Goal: Information Seeking & Learning: Learn about a topic

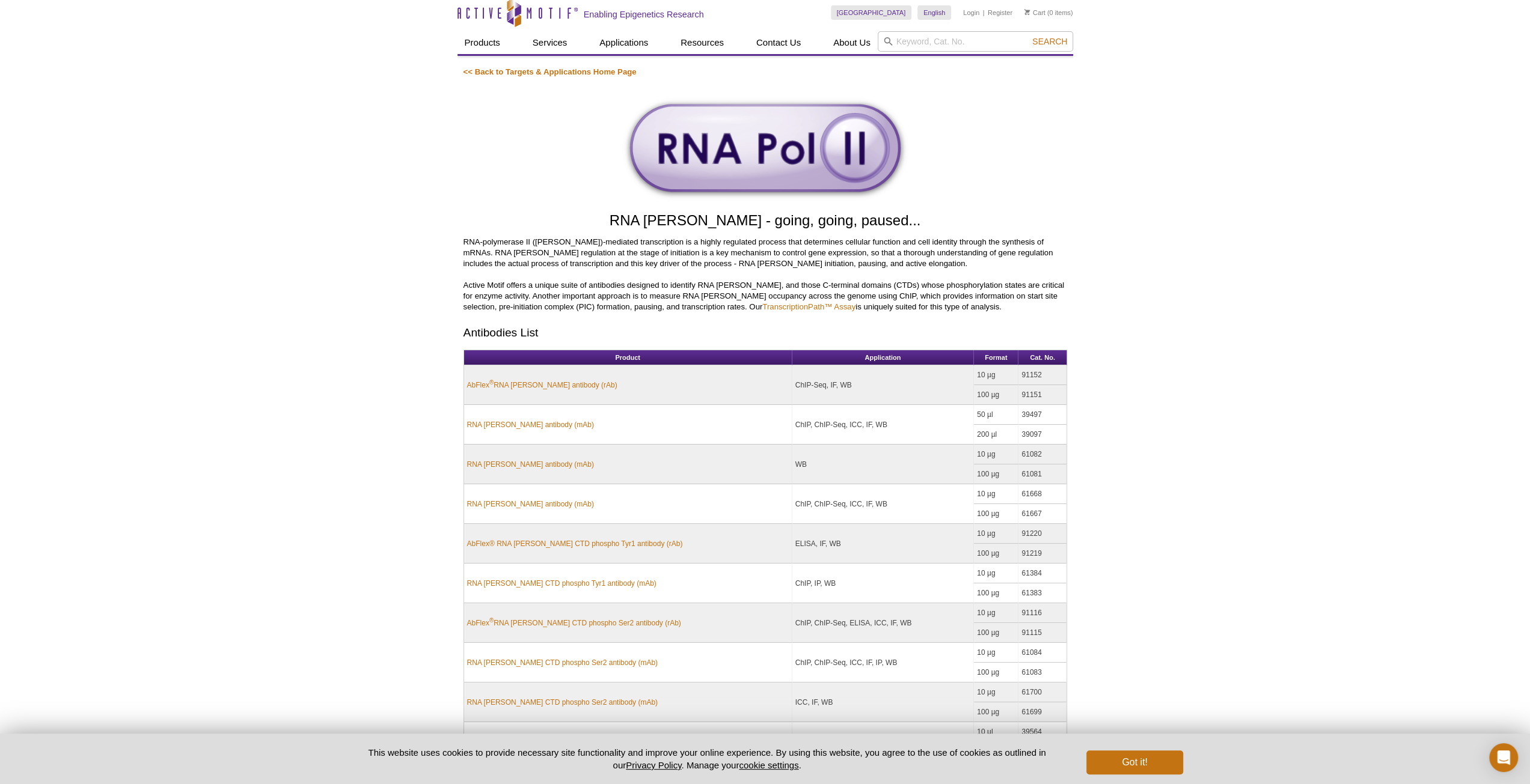
scroll to position [60, 0]
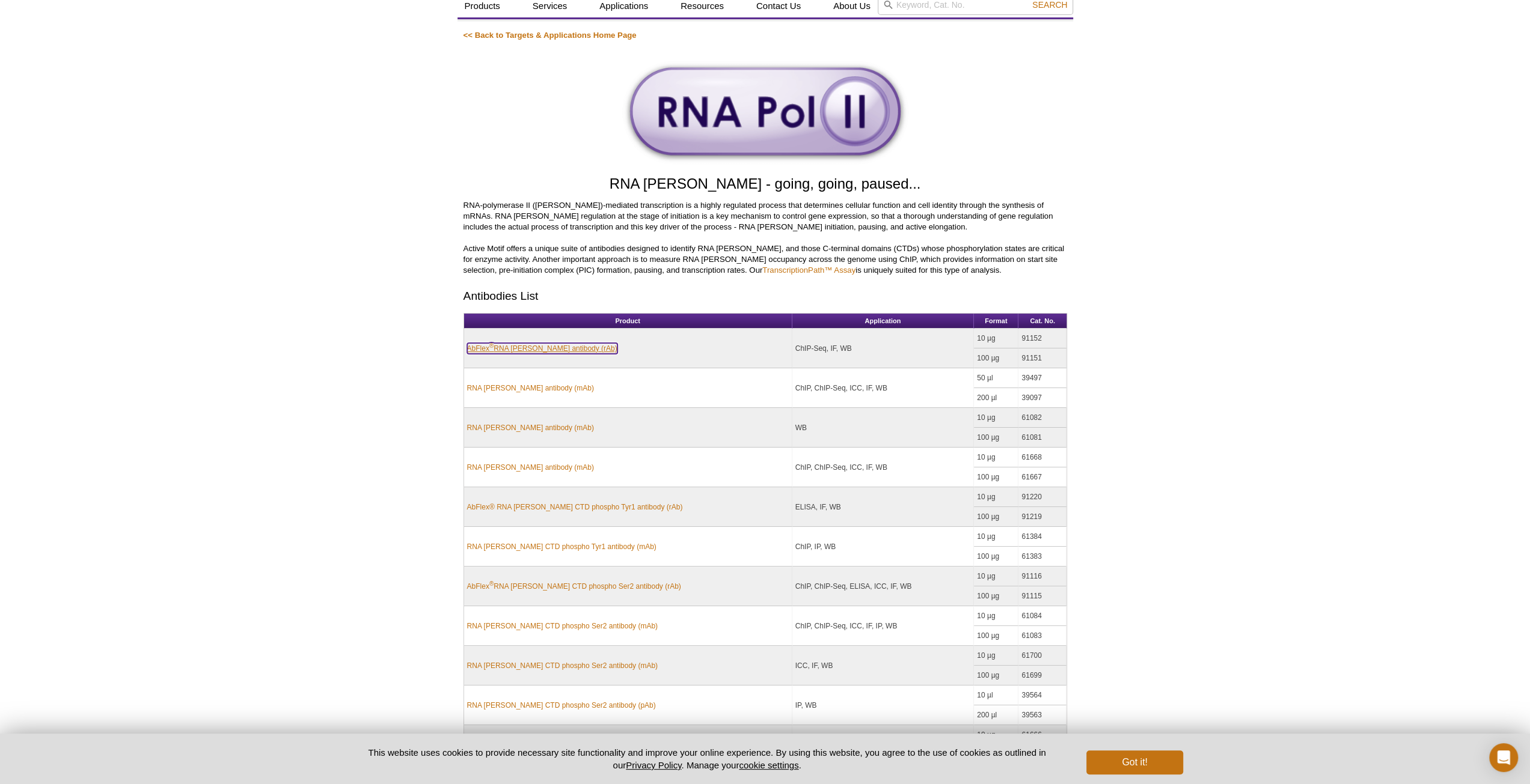
click at [540, 346] on link "AbFlex ® RNA [PERSON_NAME] antibody (rAb)" at bounding box center [542, 348] width 150 height 11
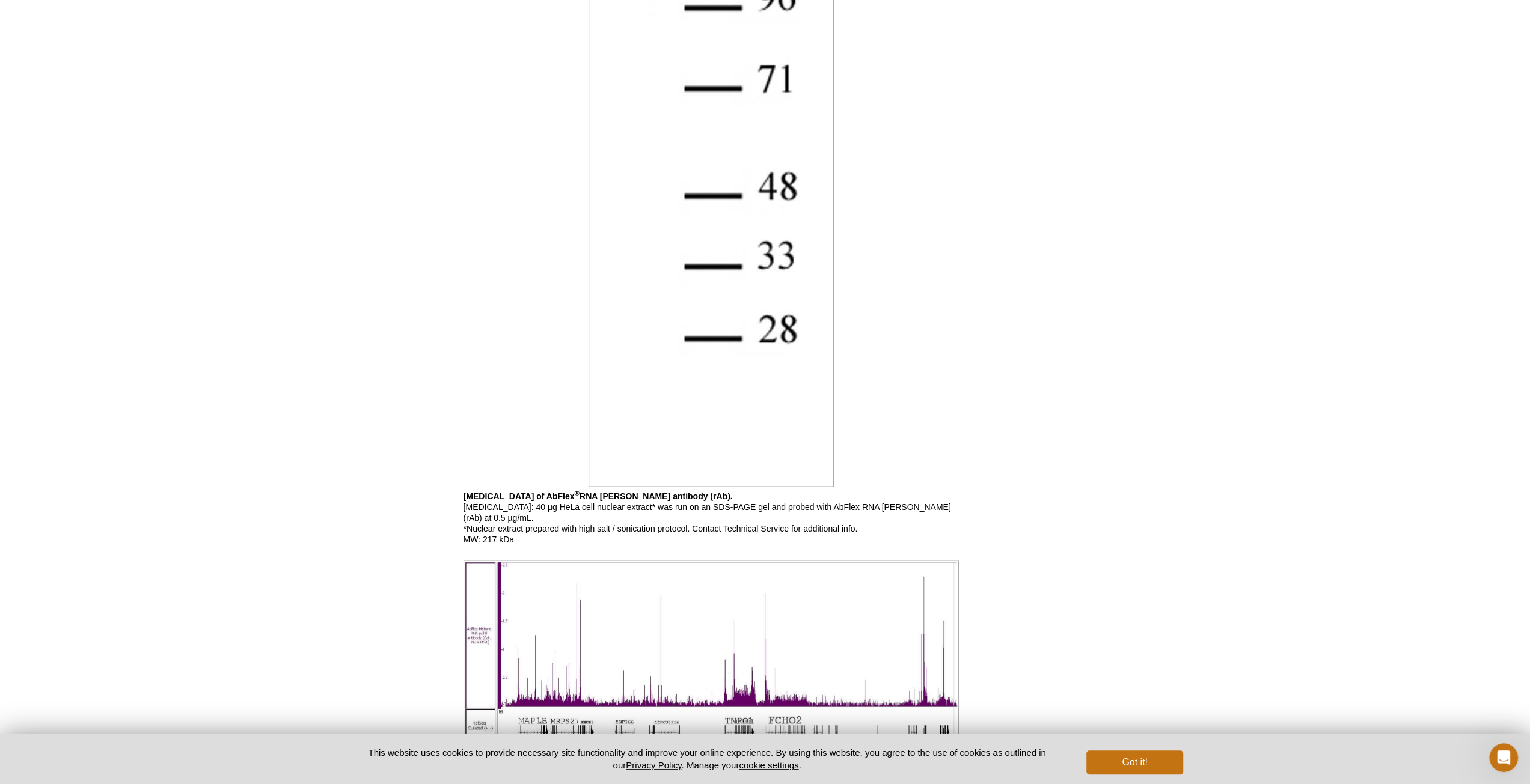
scroll to position [2506, 0]
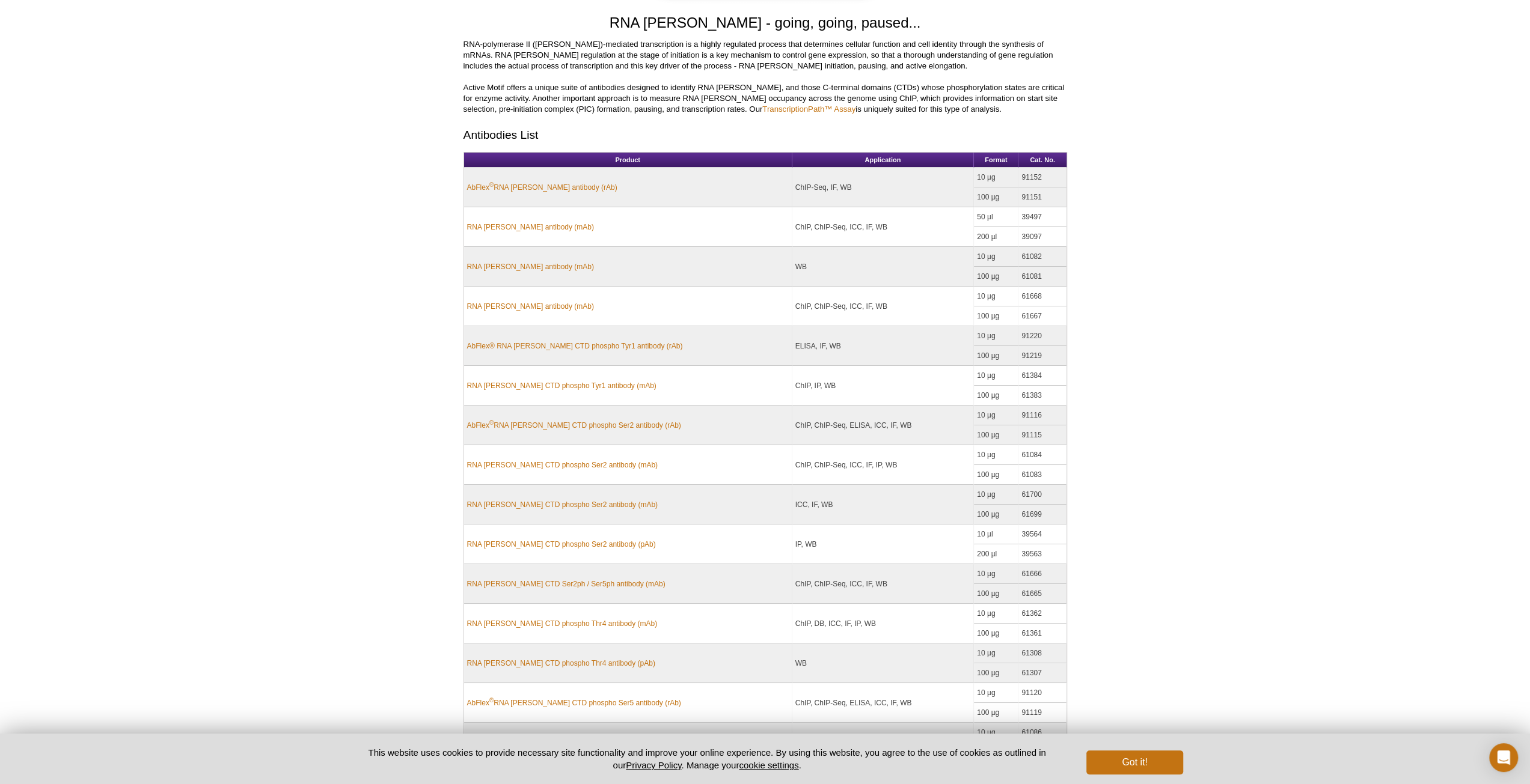
scroll to position [222, 0]
